Goal: Information Seeking & Learning: Learn about a topic

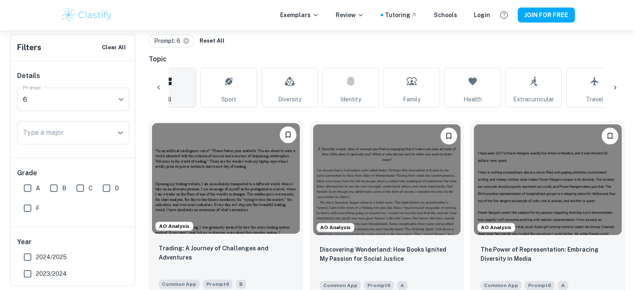
scroll to position [230, 0]
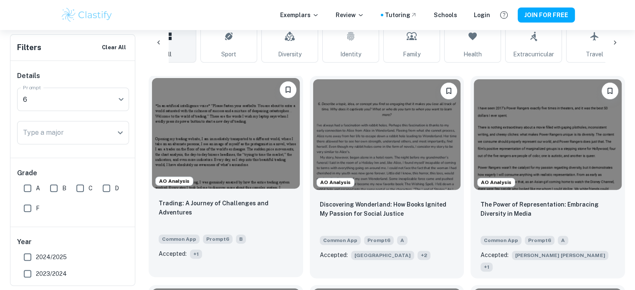
click at [302, 227] on div "Trading: A Journey of Challenges and Adventures Common App Prompt 6 B Accepted:…" at bounding box center [226, 228] width 154 height 73
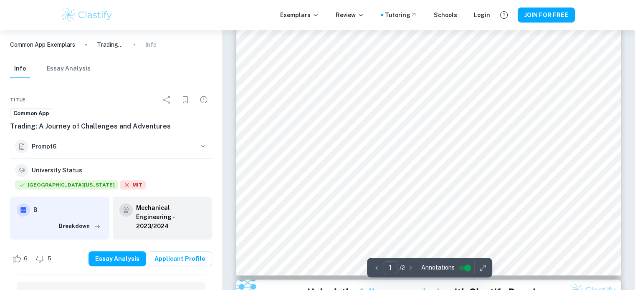
scroll to position [261, 0]
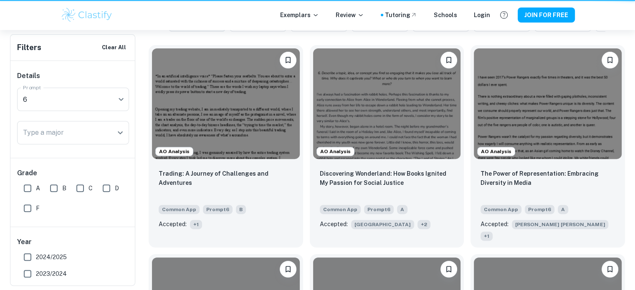
scroll to position [230, 0]
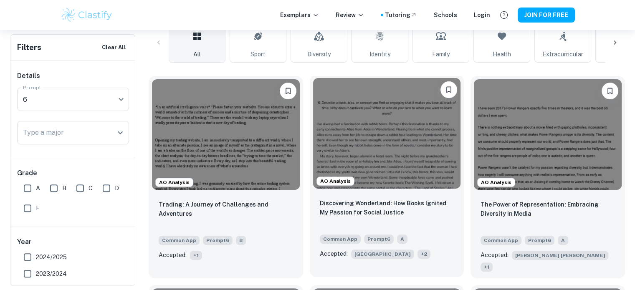
click at [370, 221] on div "Discovering Wonderland: How Books Ignited My Passion for Social Justice" at bounding box center [387, 213] width 134 height 28
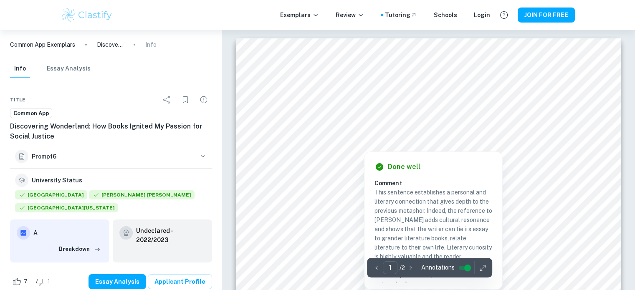
click at [343, 144] on div at bounding box center [364, 143] width 163 height 11
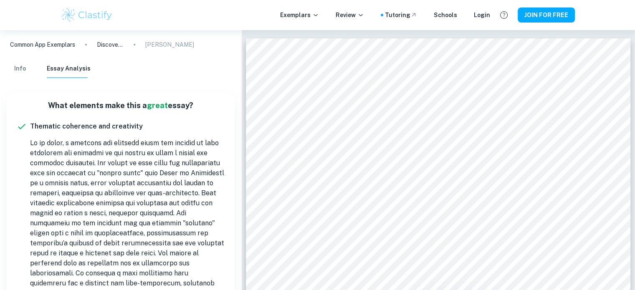
click at [25, 79] on div "Info Essay Analysis" at bounding box center [50, 71] width 81 height 22
click at [27, 77] on button "Info" at bounding box center [20, 69] width 20 height 18
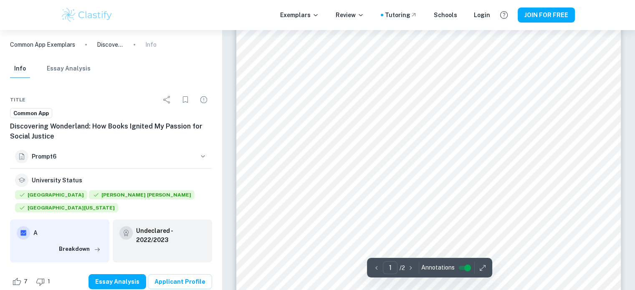
scroll to position [0, 0]
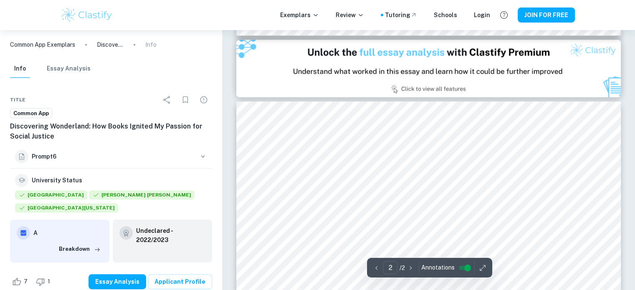
type input "1"
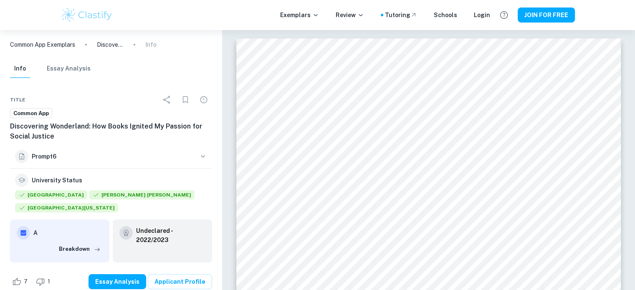
scroll to position [230, 0]
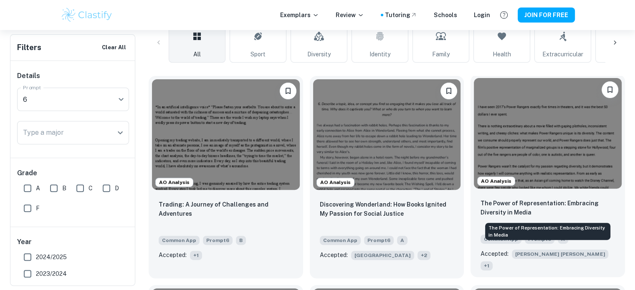
click at [498, 202] on p "The Power of Representation: Embracing Diversity in Media" at bounding box center [547, 208] width 134 height 18
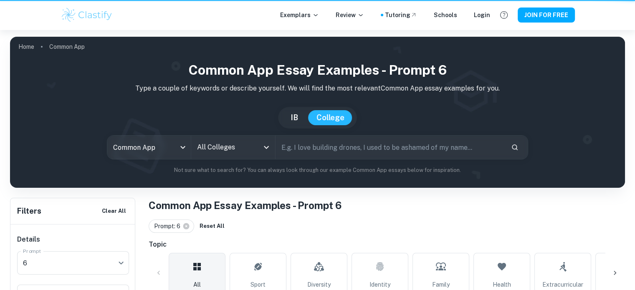
scroll to position [230, 0]
